Goal: Navigation & Orientation: Find specific page/section

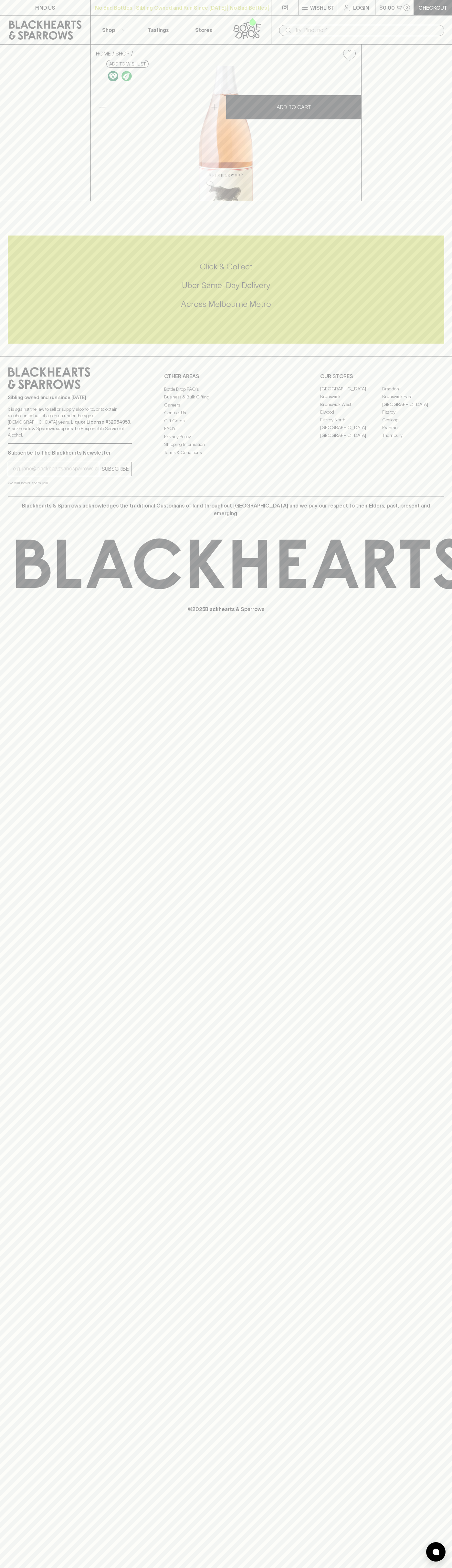
click at [281, 27] on div "​" at bounding box center [361, 30] width 165 height 12
click at [446, 214] on div at bounding box center [226, 208] width 452 height 13
click at [105, 1567] on html "FIND US | No Bad Bottles | Sibling Owned and Run Since 2006 | No Bad Bottles | …" at bounding box center [226, 784] width 452 height 1568
click at [29, 2] on link "FIND US" at bounding box center [45, 7] width 90 height 15
